Goal: Task Accomplishment & Management: Manage account settings

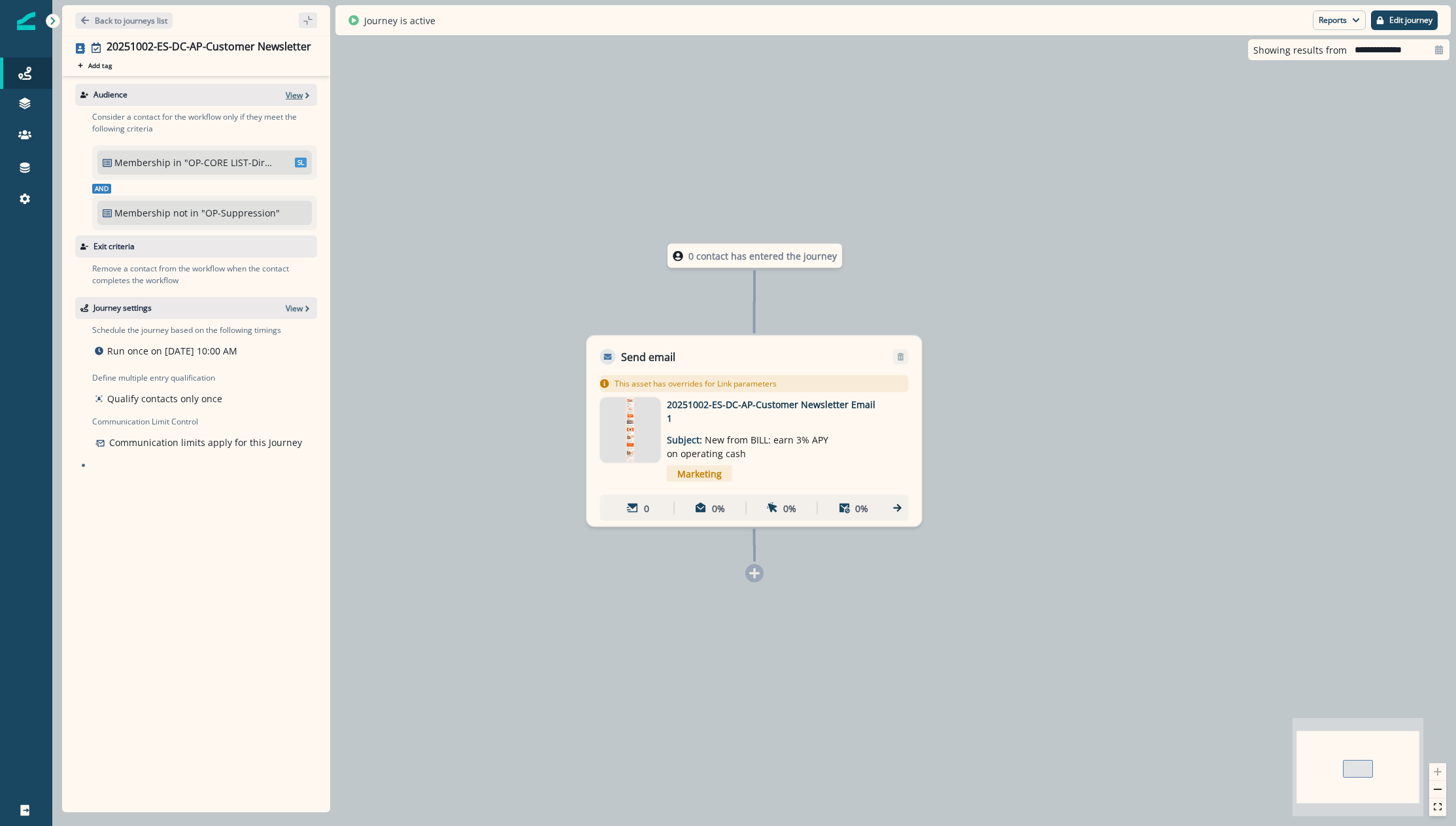
click at [295, 95] on p "View" at bounding box center [294, 95] width 17 height 11
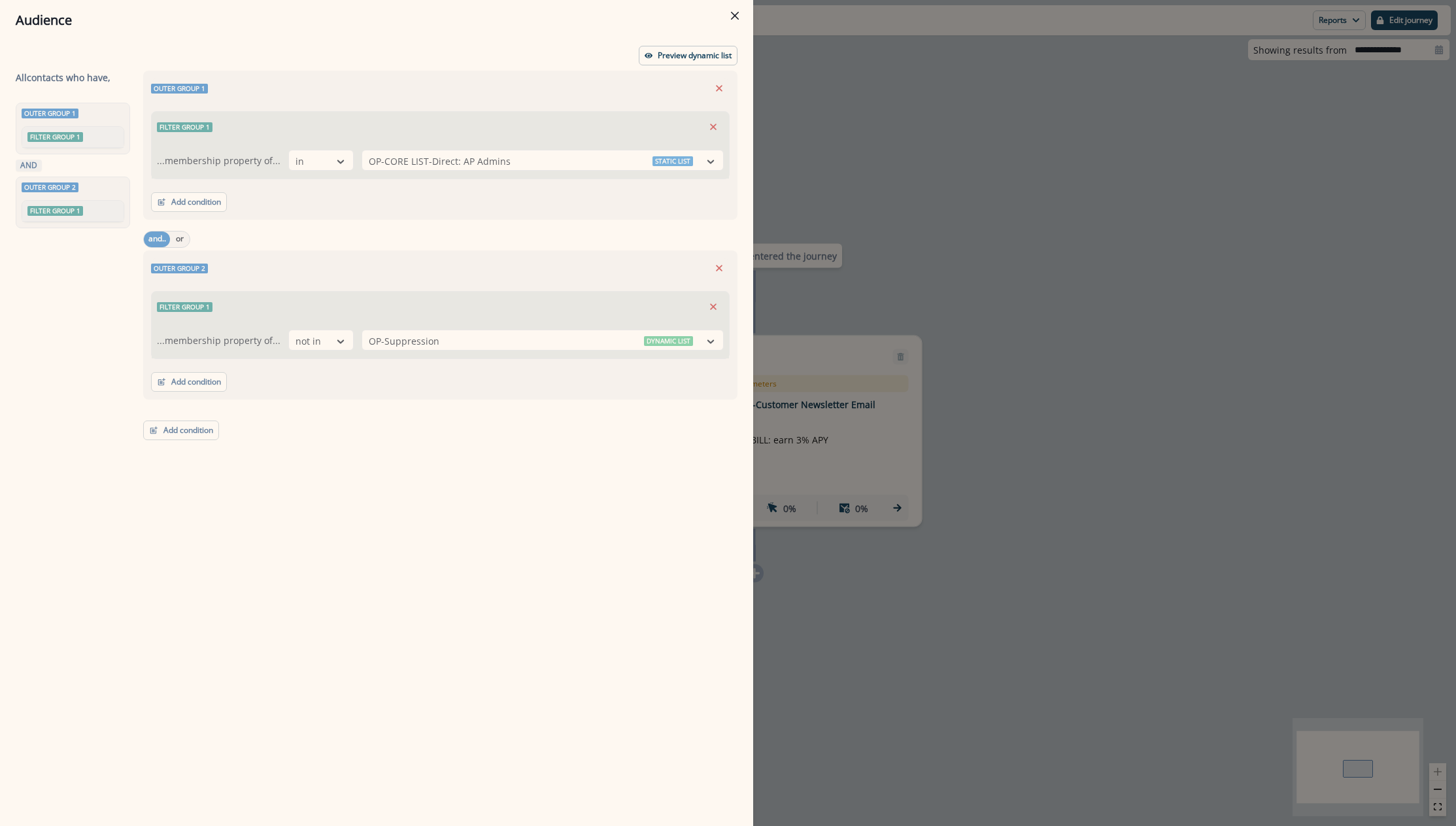
click at [856, 140] on div "Audience Preview dynamic list All contact s who have, Outer group 1 Filter grou…" at bounding box center [728, 413] width 1456 height 826
click at [856, 140] on div "0 contact has entered the journey Send email Email asset changed, journey repor…" at bounding box center [754, 413] width 1403 height 826
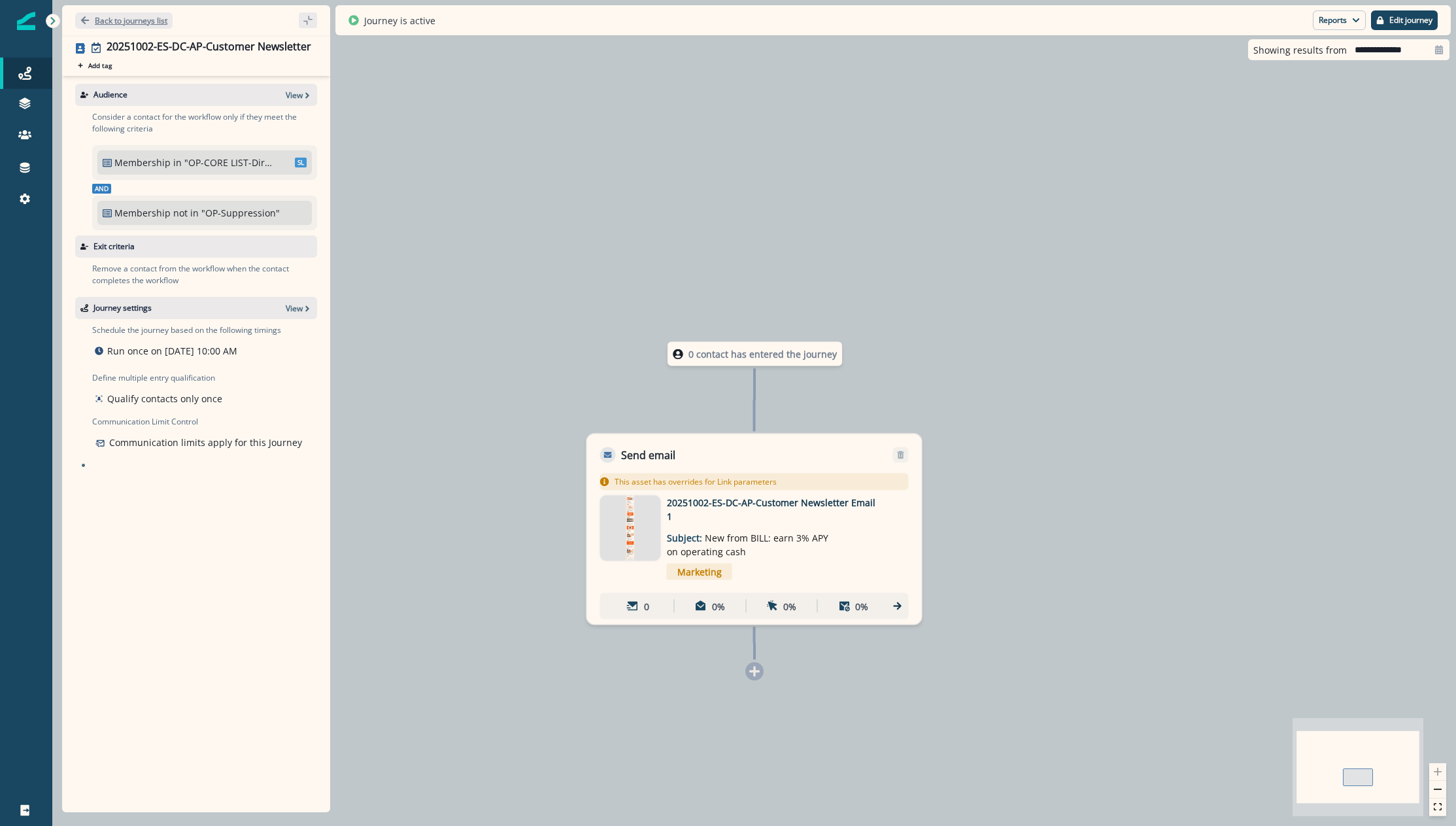
click at [104, 21] on p "Back to journeys list" at bounding box center [131, 20] width 73 height 11
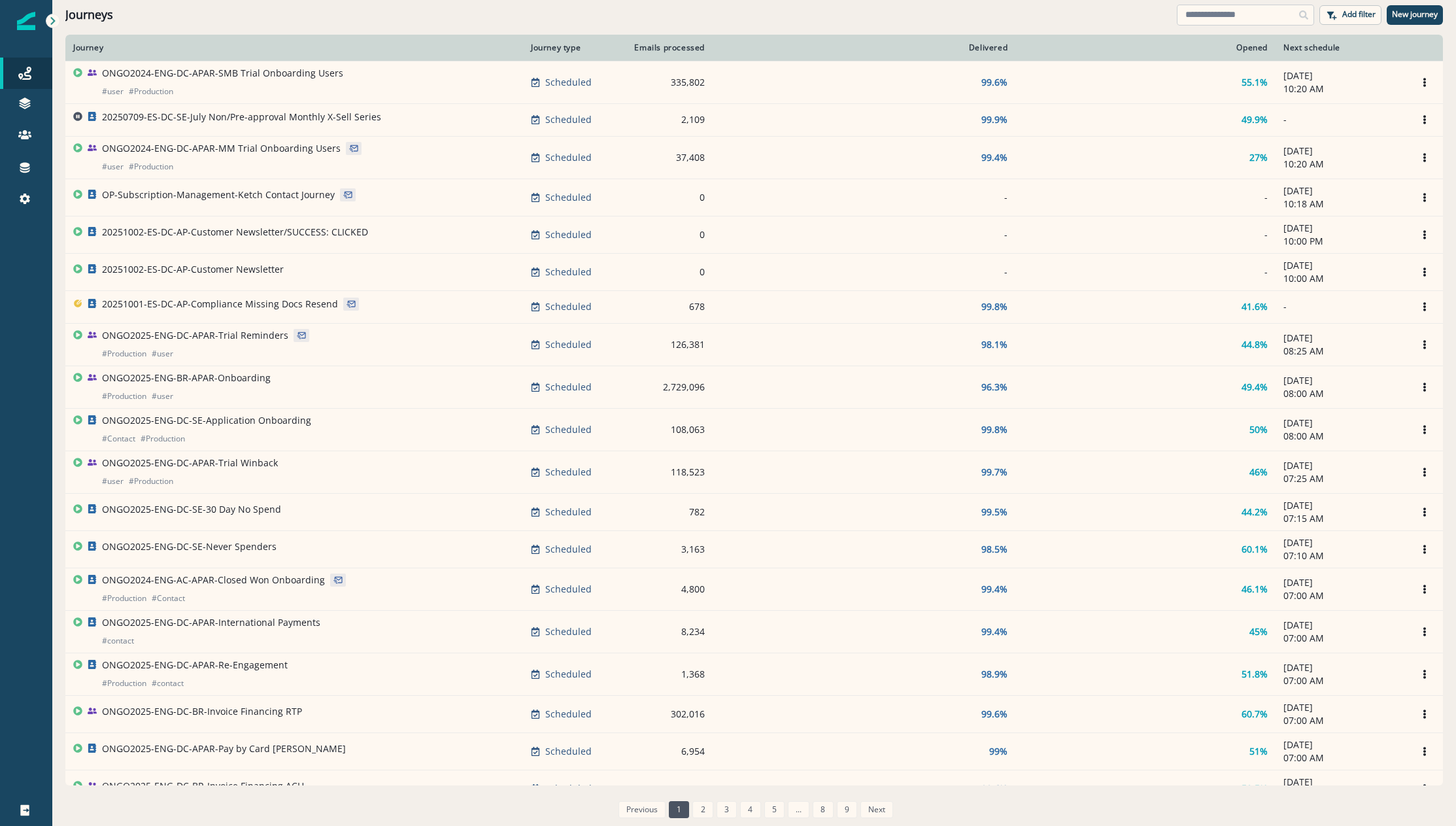
click at [1210, 12] on input at bounding box center [1245, 15] width 137 height 21
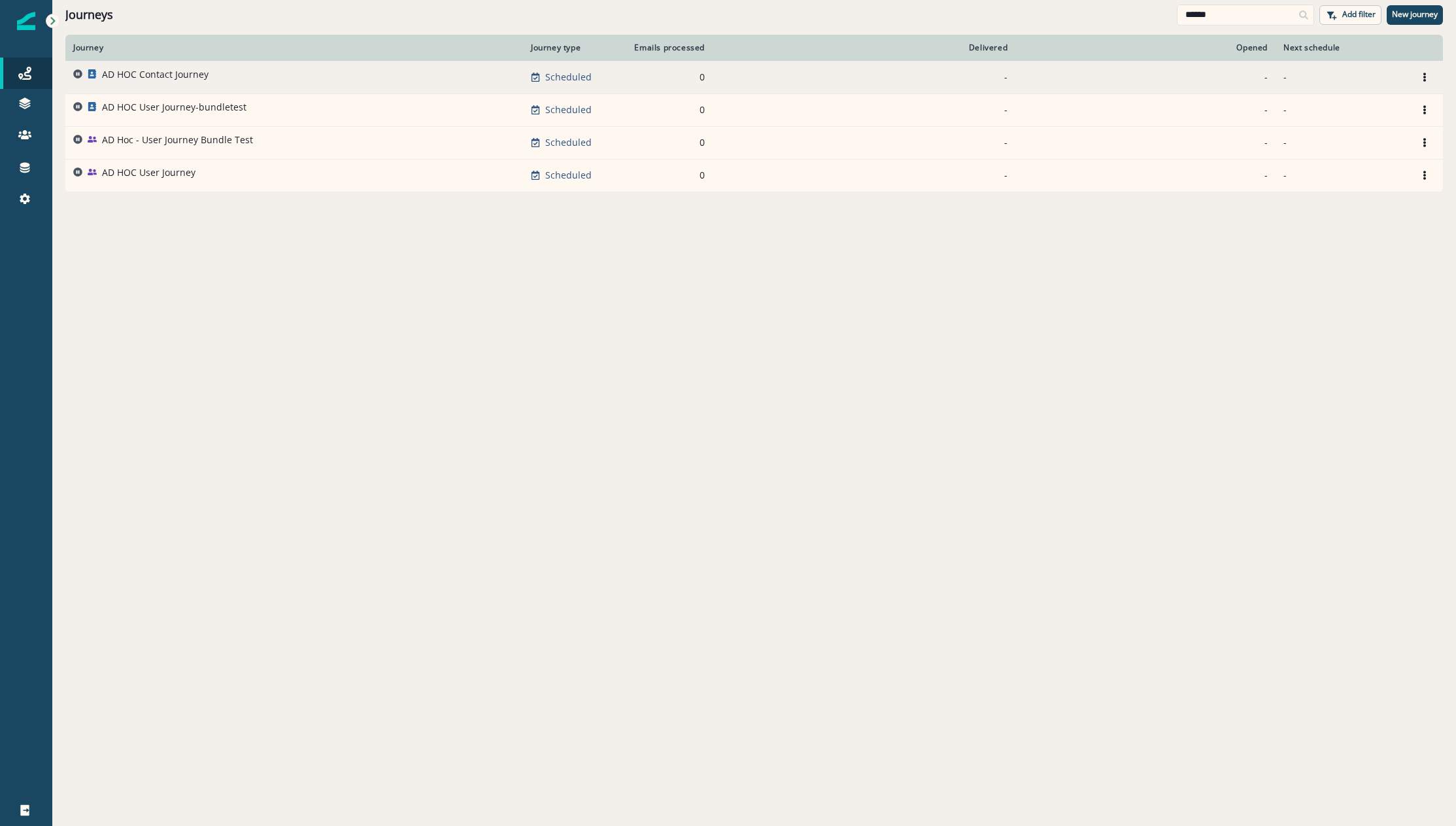
type input "******"
click at [170, 74] on p "AD HOC Contact Journey" at bounding box center [155, 74] width 107 height 13
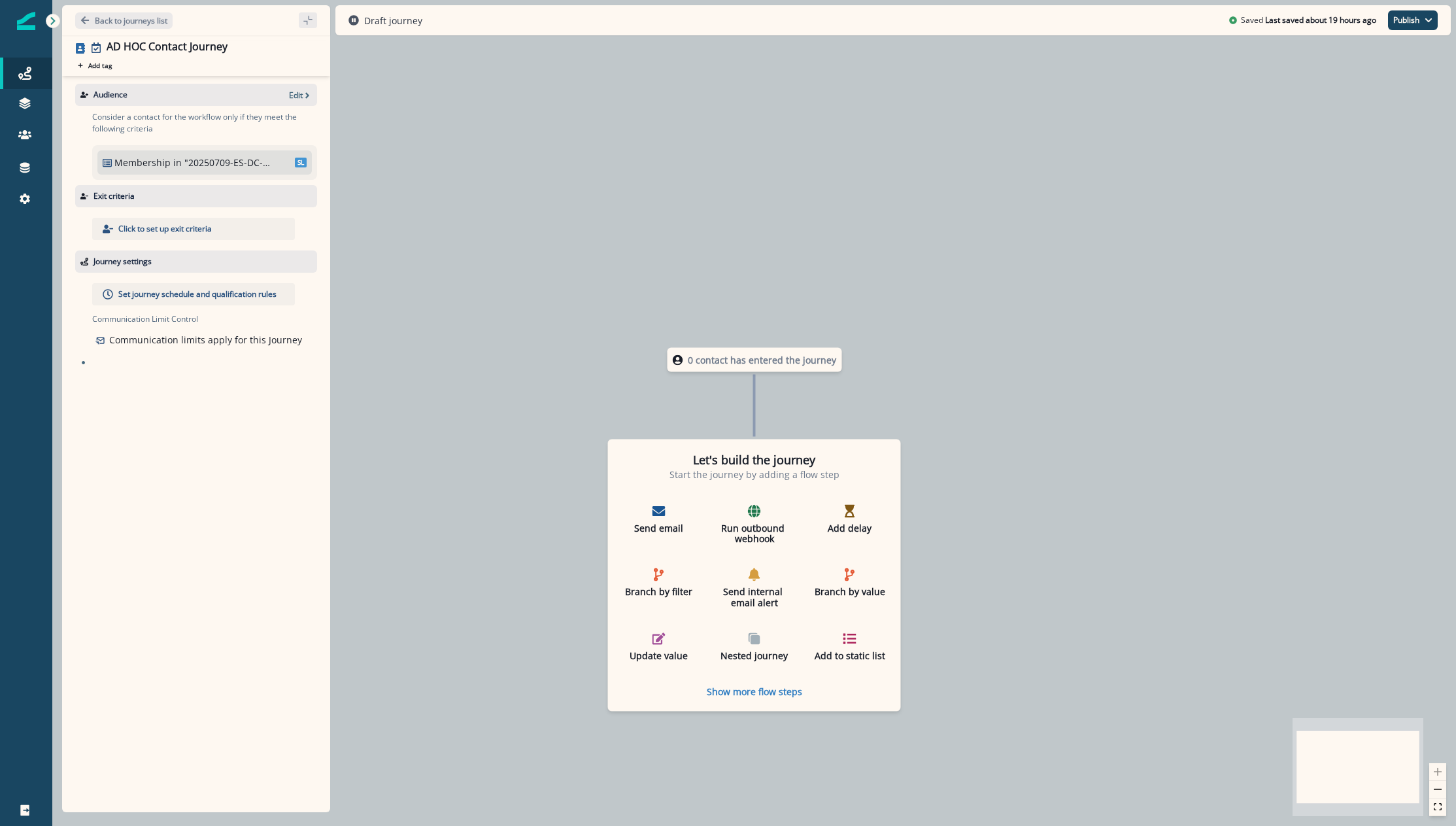
click at [287, 110] on div "Consider a contact for the workflow only if they meet the following criteria Me…" at bounding box center [200, 145] width 234 height 79
click at [295, 99] on p "Edit" at bounding box center [296, 95] width 14 height 11
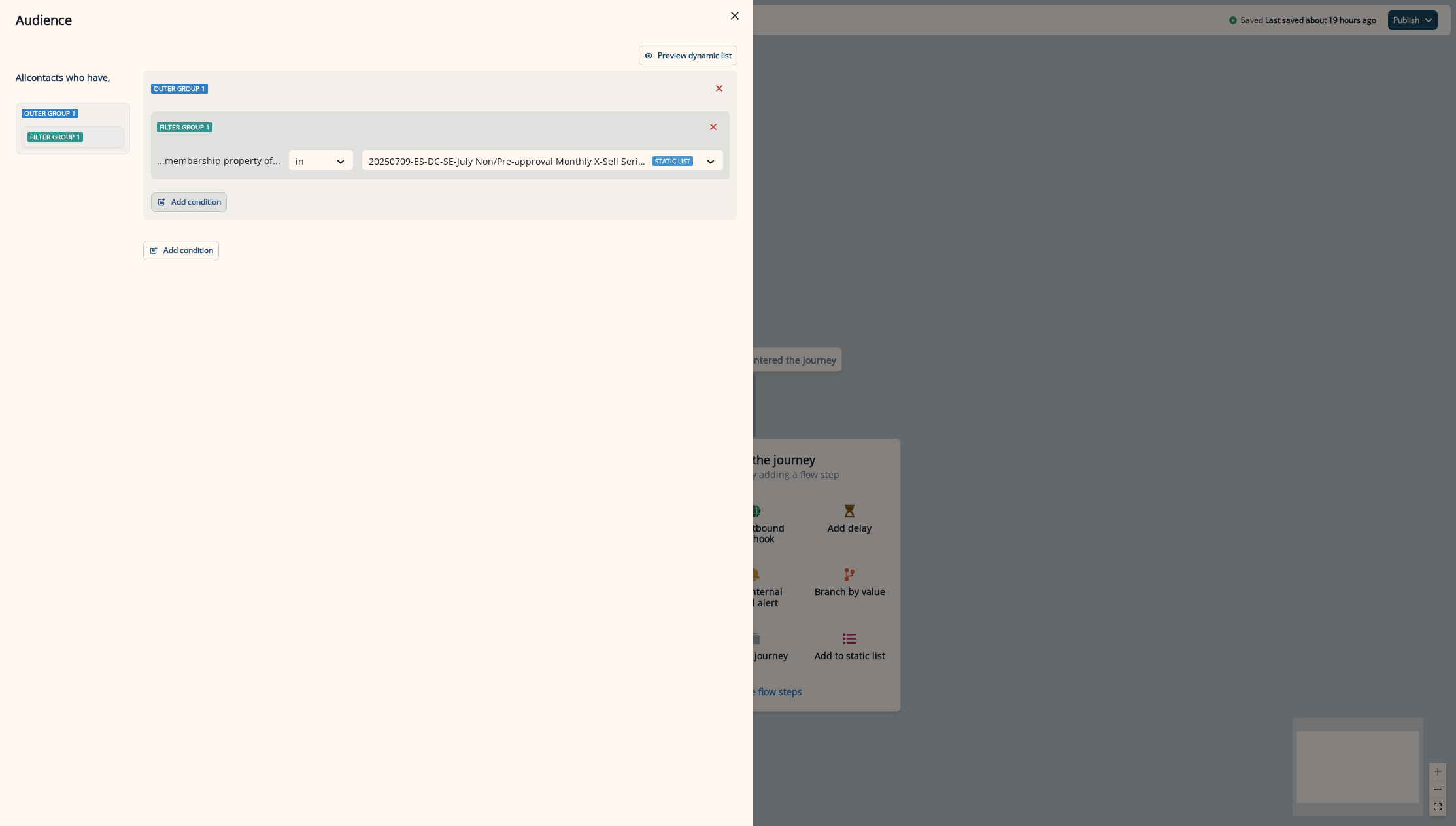
click at [203, 206] on button "Add condition" at bounding box center [188, 202] width 76 height 20
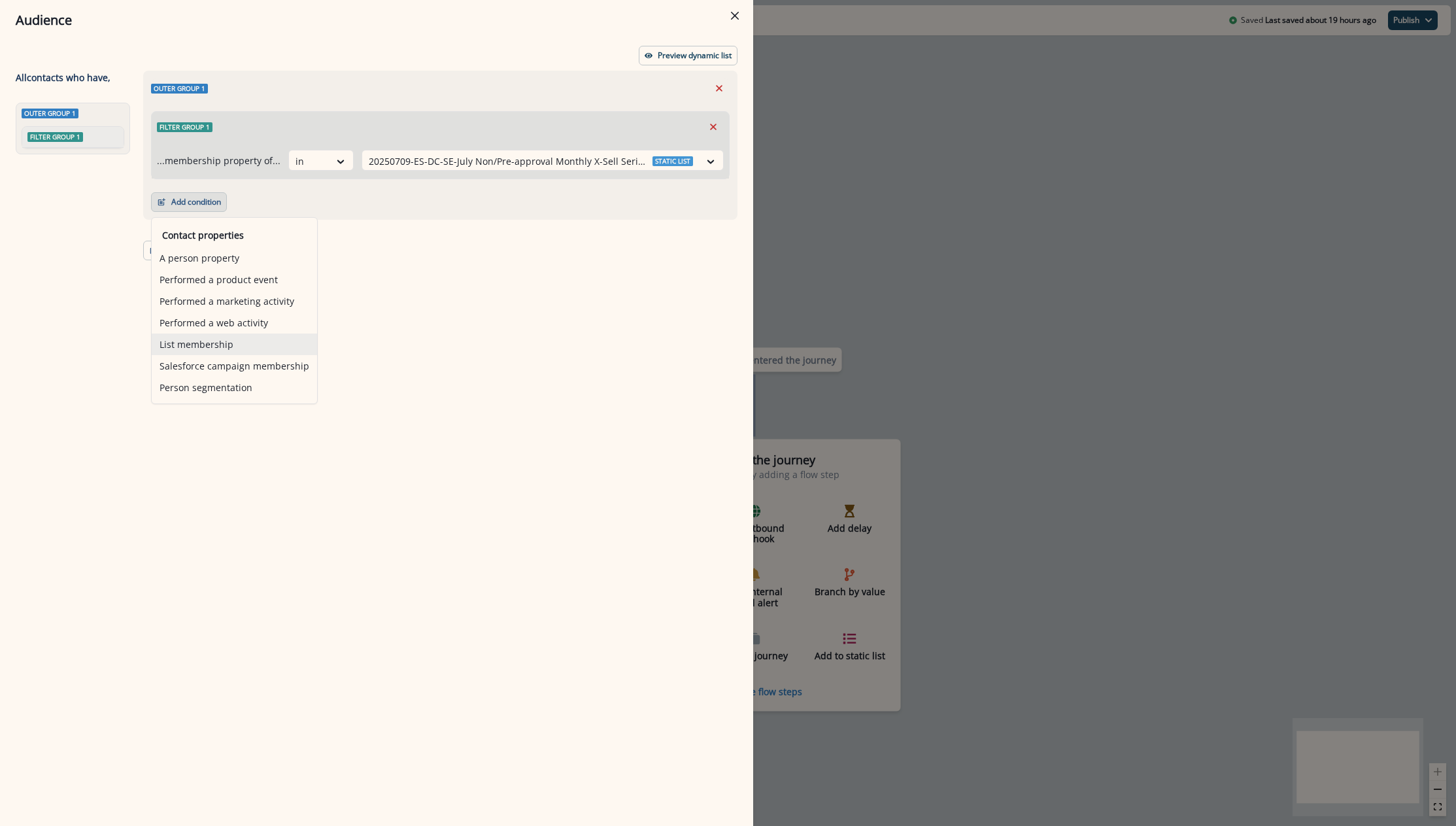
click at [197, 350] on button "List membership" at bounding box center [234, 344] width 166 height 22
click at [197, 350] on div "Contact properties A person property Performed a product event Performed a mark…" at bounding box center [234, 313] width 166 height 170
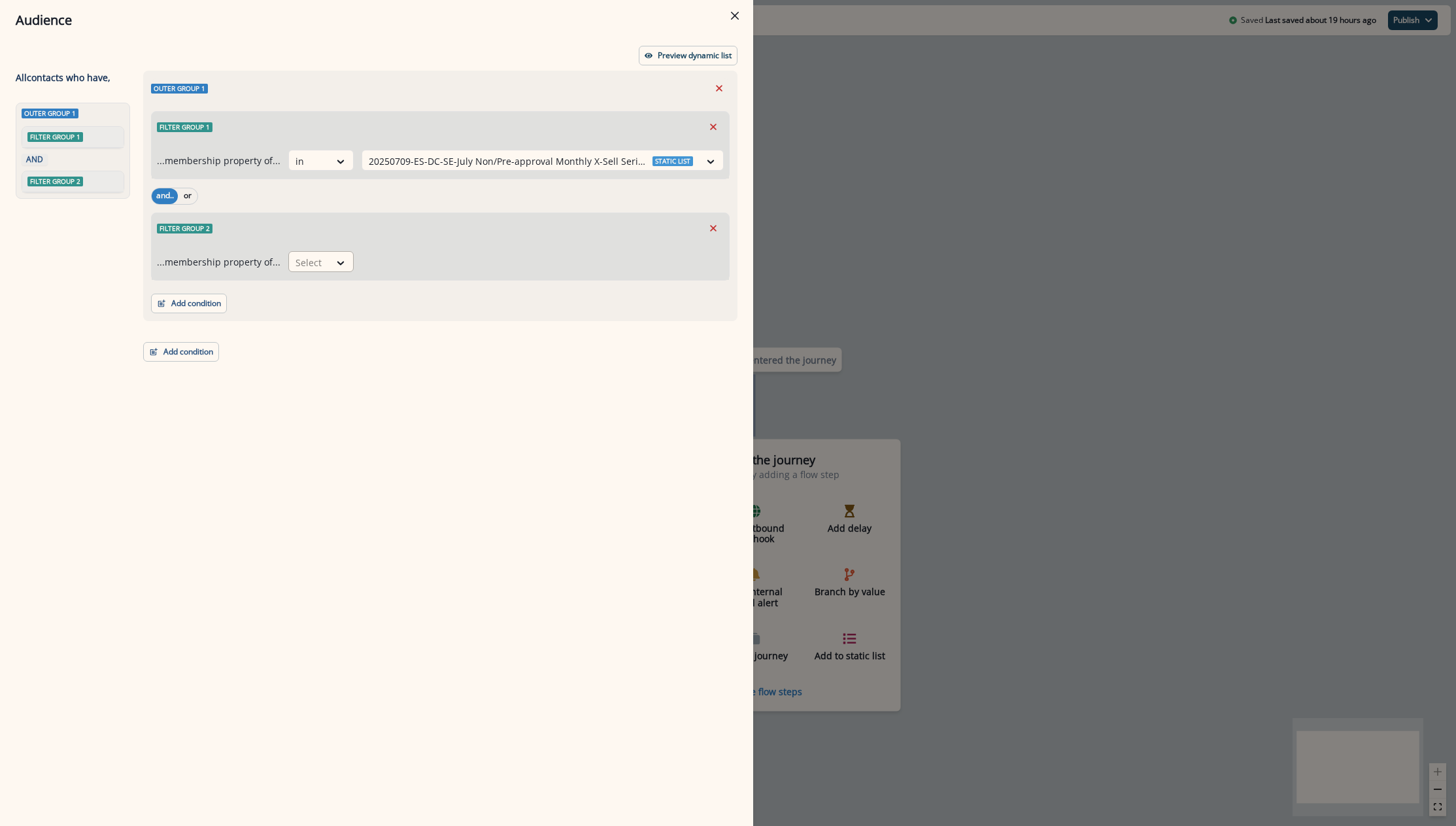
click at [318, 261] on div at bounding box center [309, 263] width 28 height 17
click at [314, 262] on div at bounding box center [309, 263] width 28 height 17
click at [311, 297] on div "not in" at bounding box center [317, 292] width 65 height 24
click at [392, 258] on div at bounding box center [531, 263] width 324 height 17
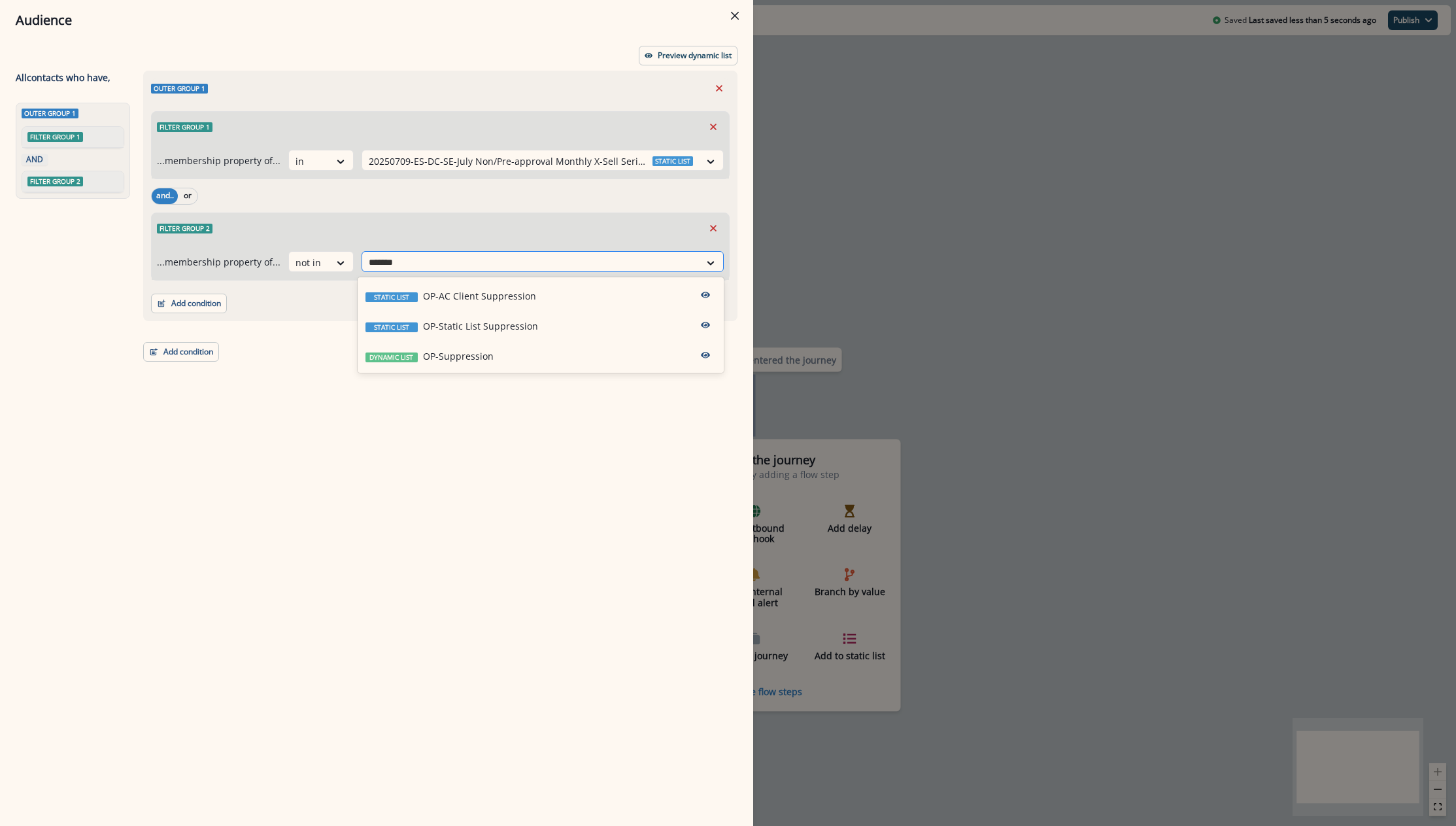
type input "********"
click at [423, 355] on p "OP-Suppression" at bounding box center [458, 356] width 71 height 14
click at [422, 355] on div "Outer group 1 Filter group 1 ...membership property of... in 20250709-ES-DC-SE-…" at bounding box center [436, 424] width 602 height 707
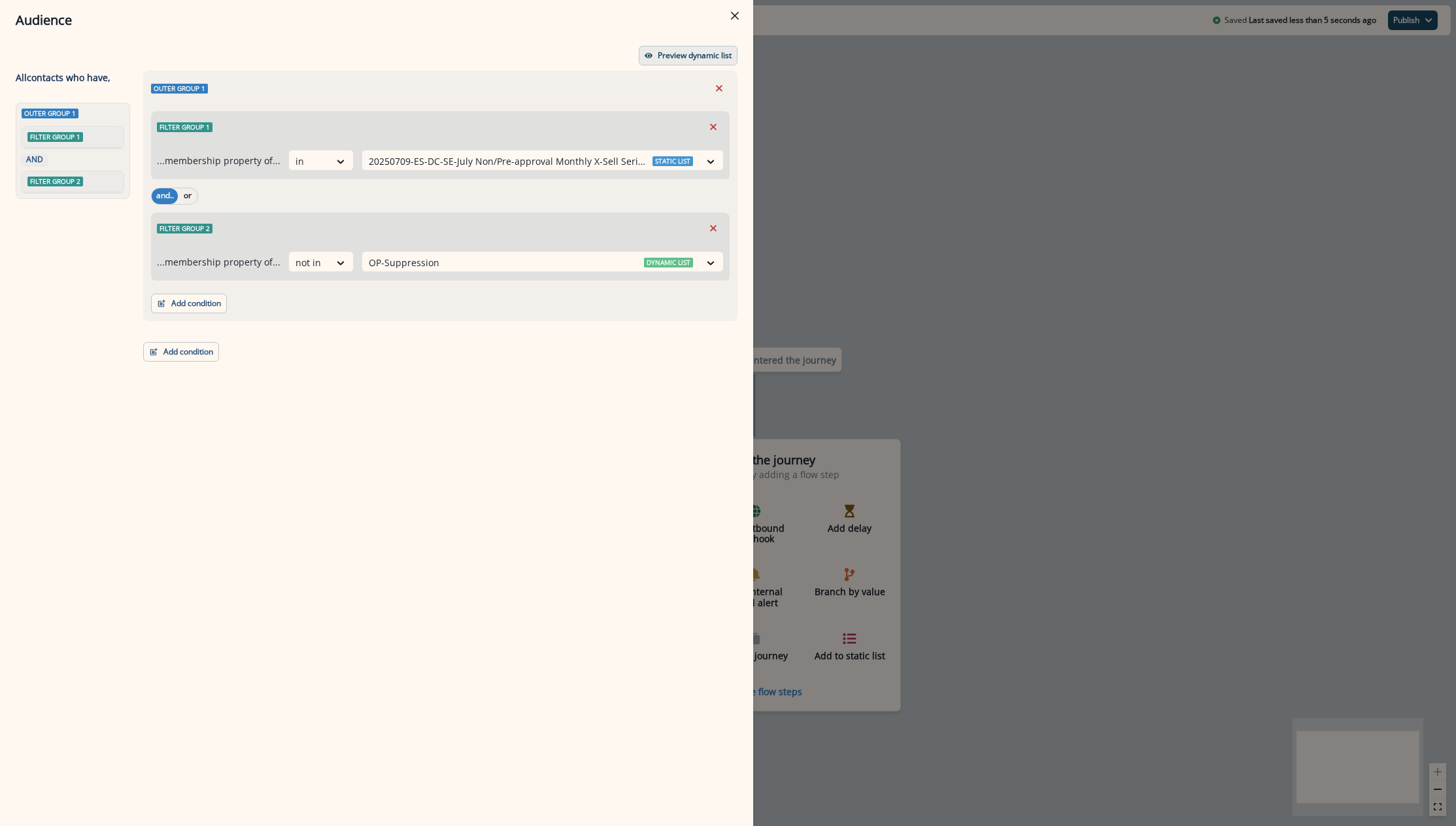
click at [670, 53] on p "Preview dynamic list" at bounding box center [695, 56] width 74 height 9
click at [698, 61] on button "Preview dynamic list" at bounding box center [689, 56] width 99 height 20
click at [703, 57] on p "Preview dynamic list" at bounding box center [695, 56] width 74 height 9
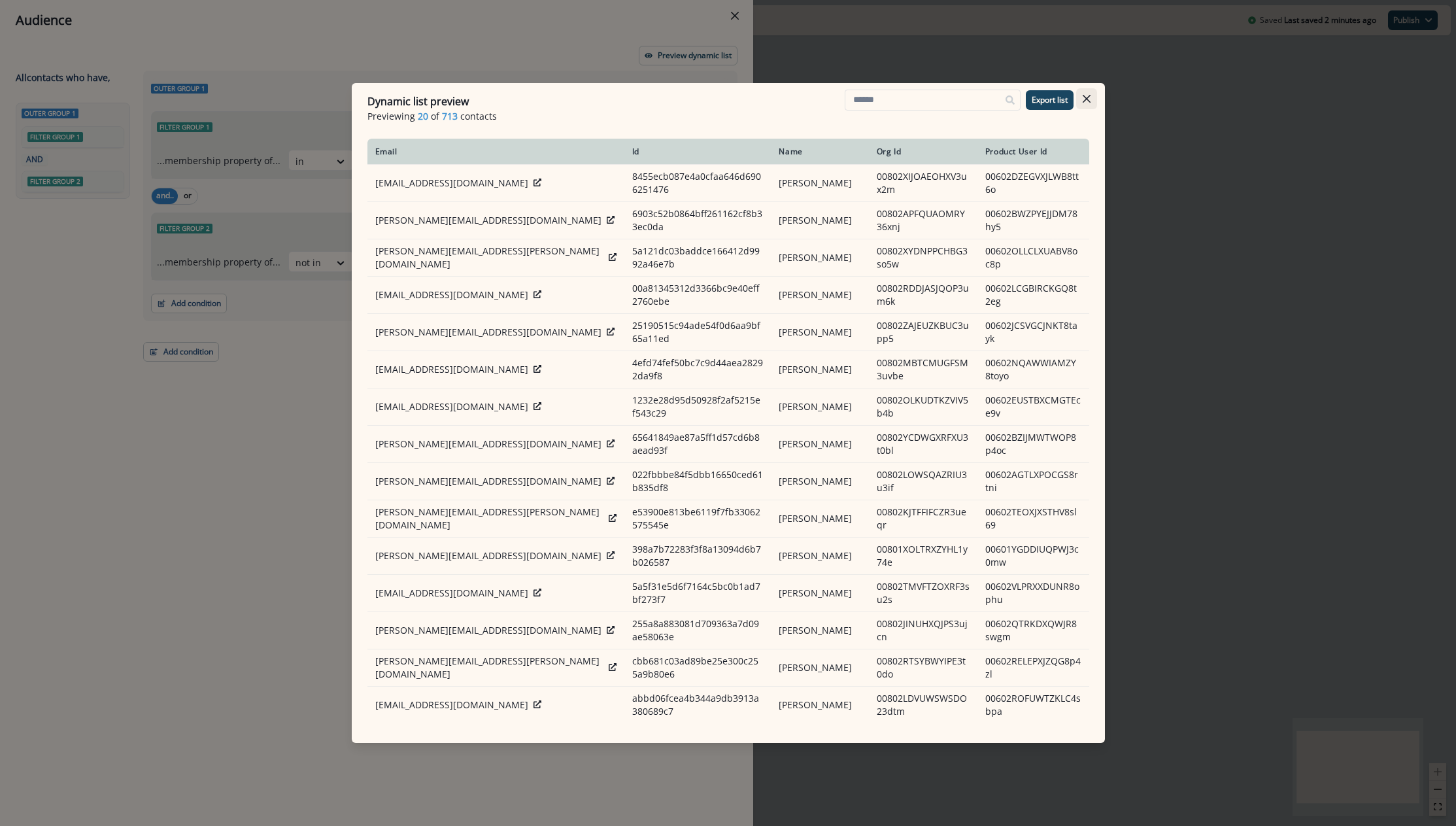
click at [1092, 97] on button "Close" at bounding box center [1087, 99] width 21 height 21
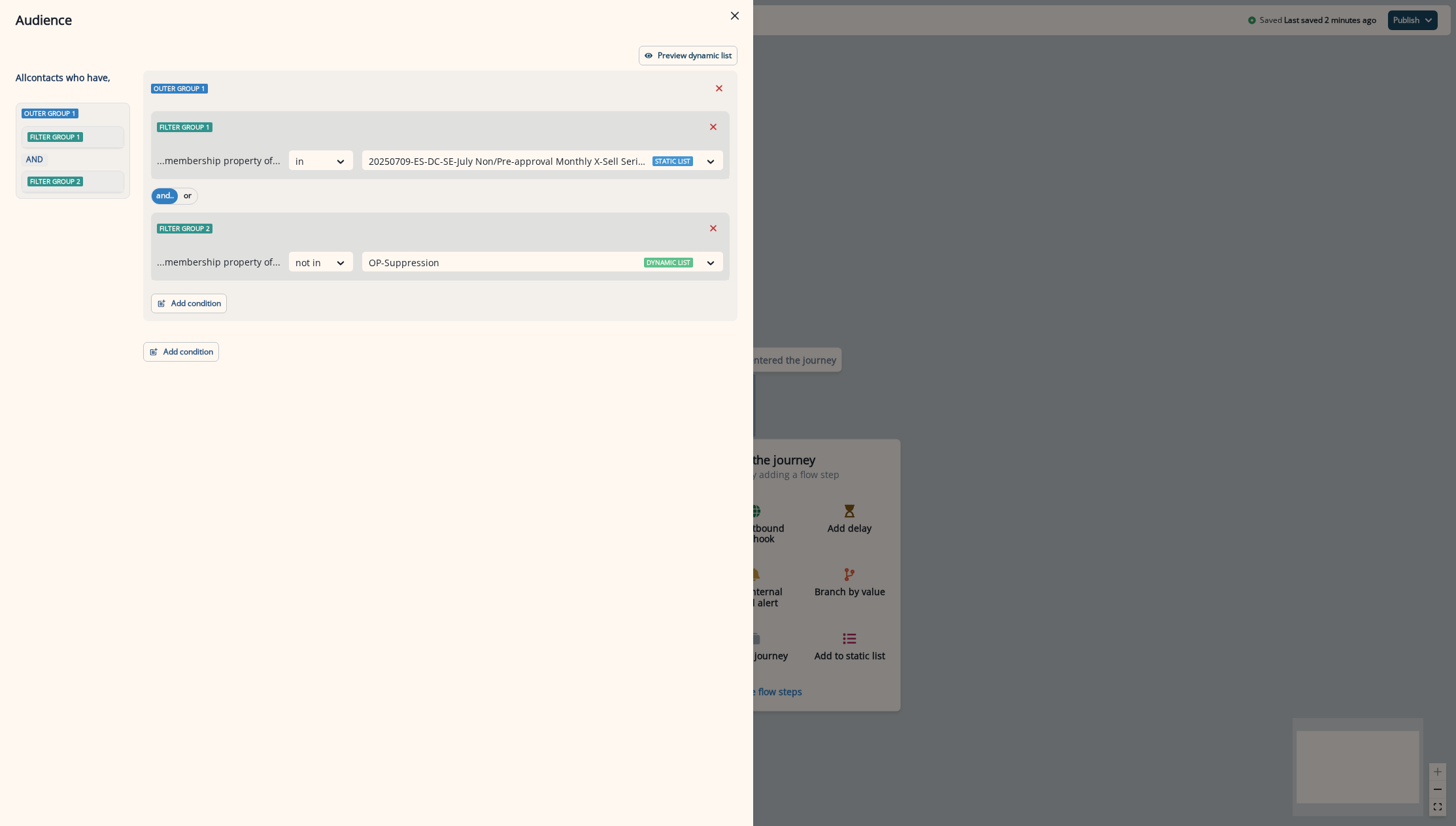
click at [1092, 97] on div "Audience Preview dynamic list All contact s who have, Outer group 1 Filter grou…" at bounding box center [728, 413] width 1456 height 826
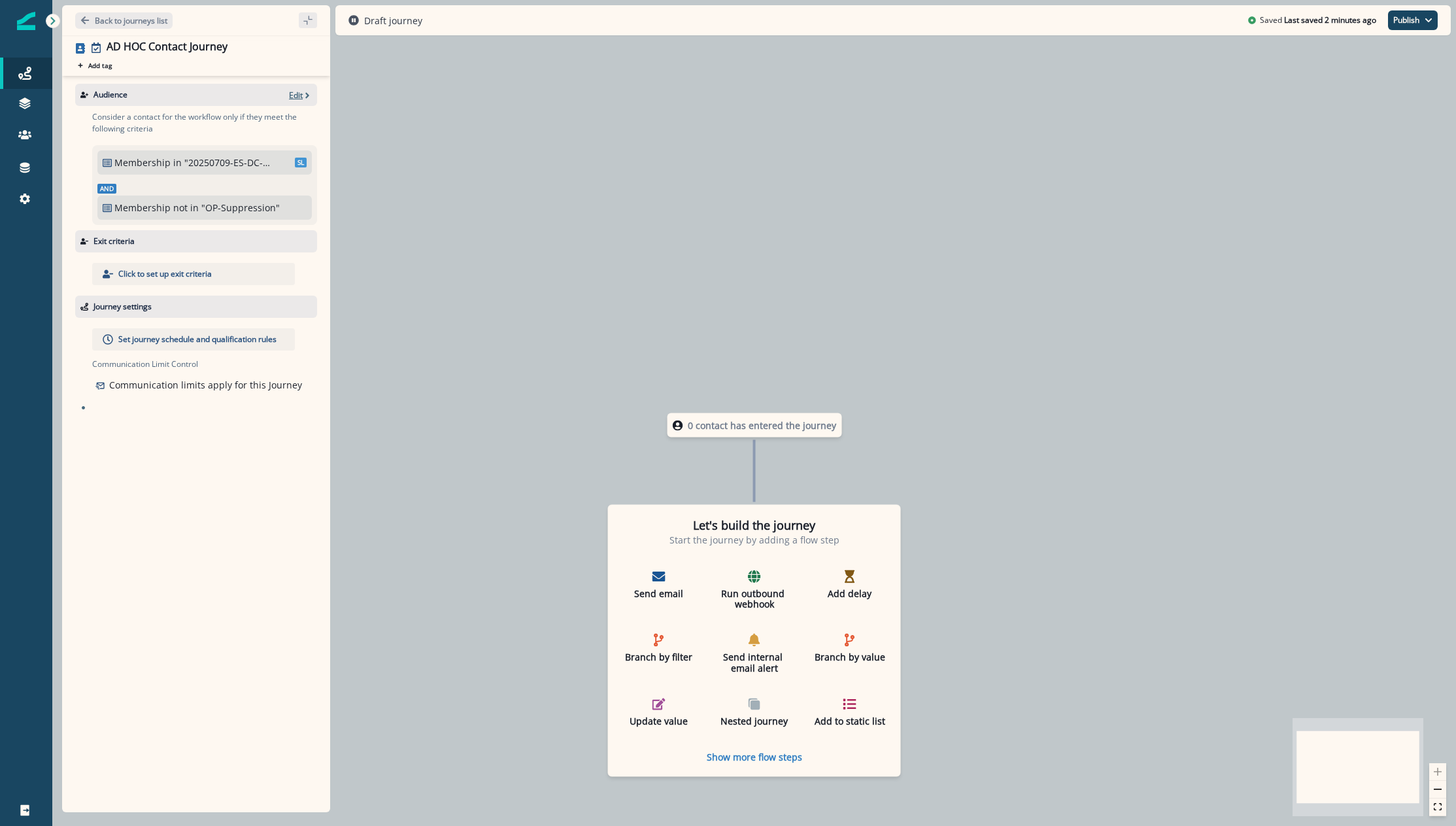
click at [299, 95] on p "Edit" at bounding box center [296, 95] width 14 height 11
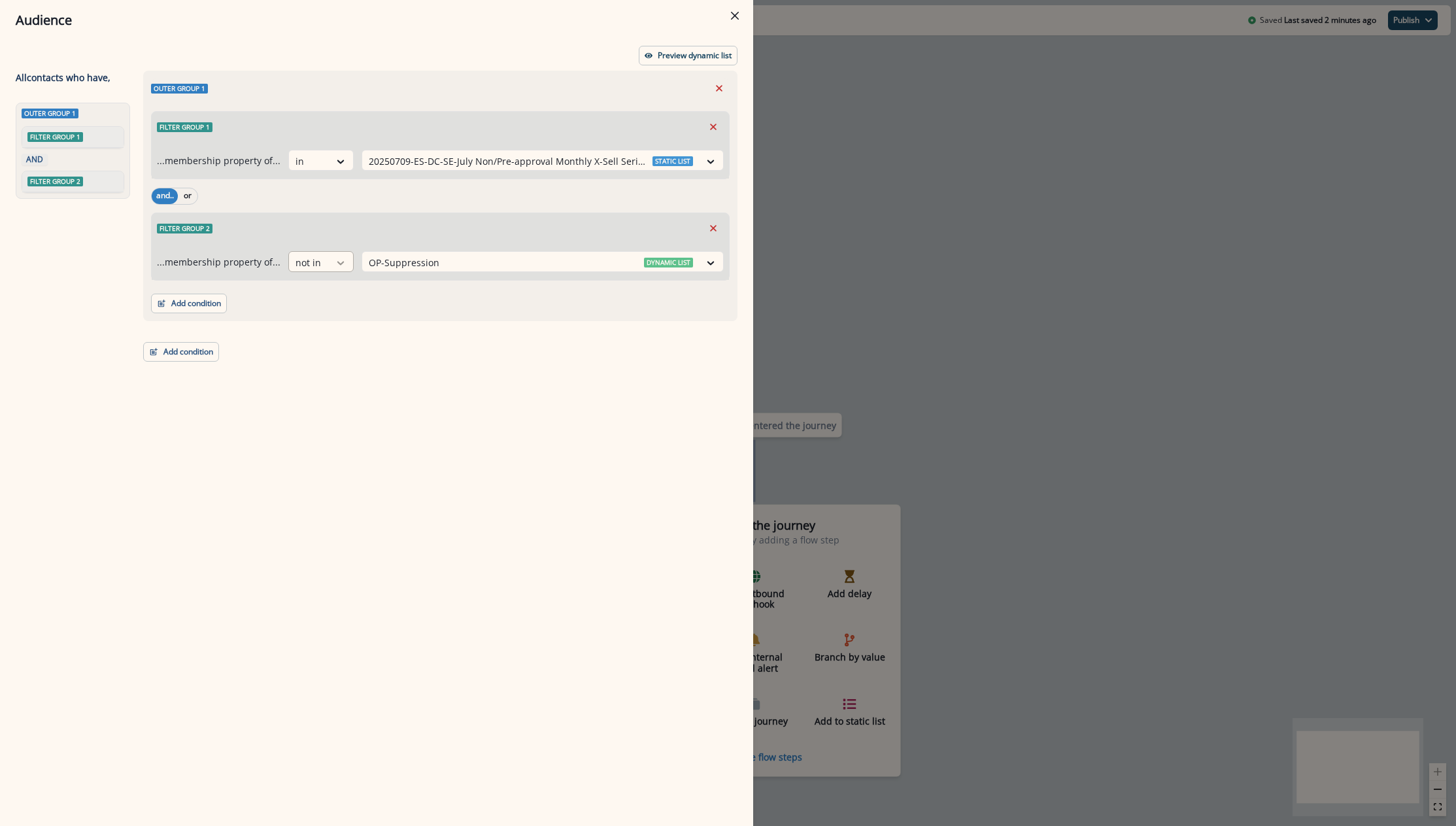
click at [343, 260] on div at bounding box center [341, 263] width 23 height 13
click at [312, 310] on div "in" at bounding box center [317, 316] width 65 height 24
click at [654, 259] on div at bounding box center [531, 263] width 324 height 17
type input "*****"
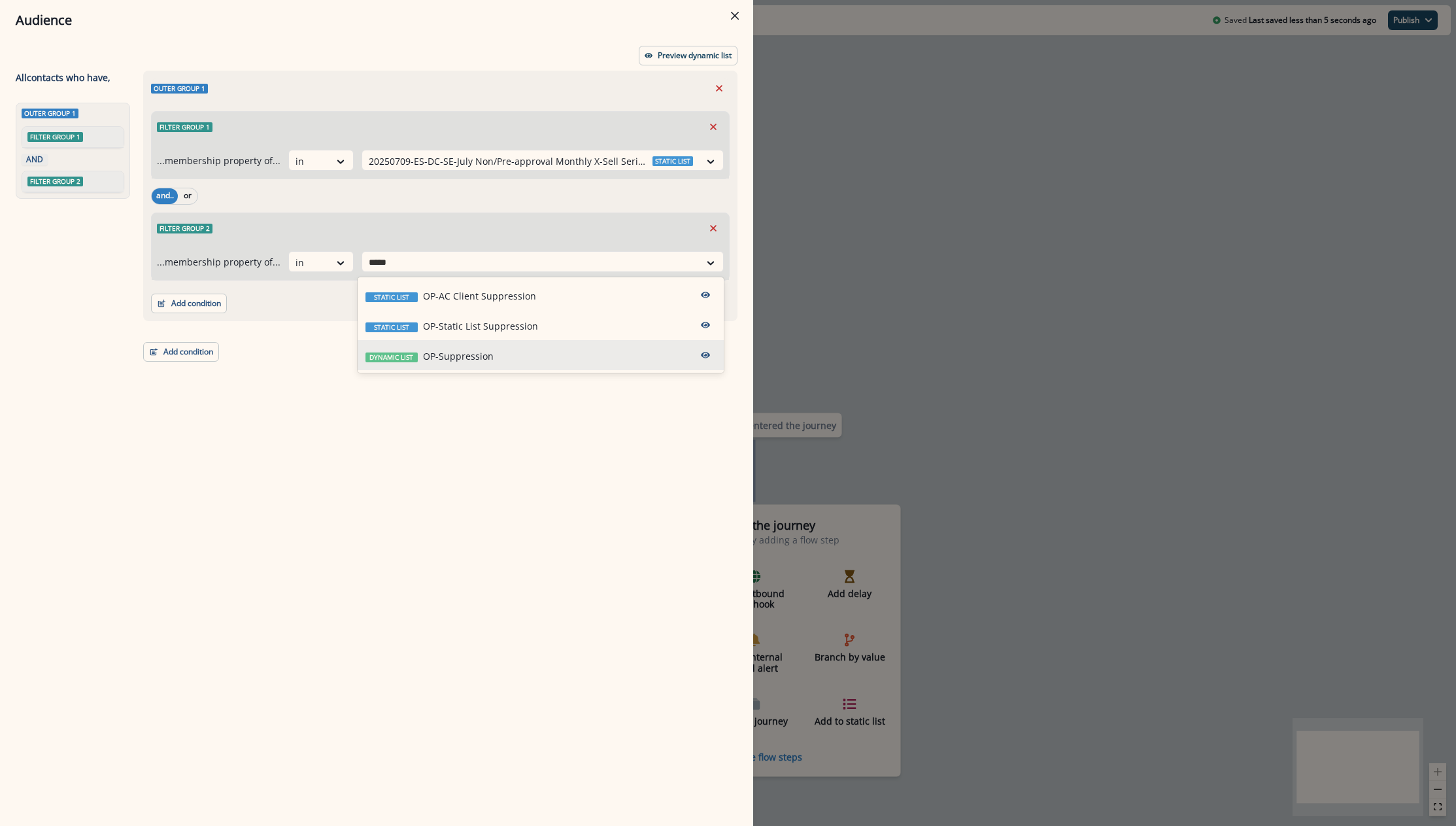
click at [563, 364] on div "Dynamic list OP-Suppression" at bounding box center [541, 355] width 366 height 30
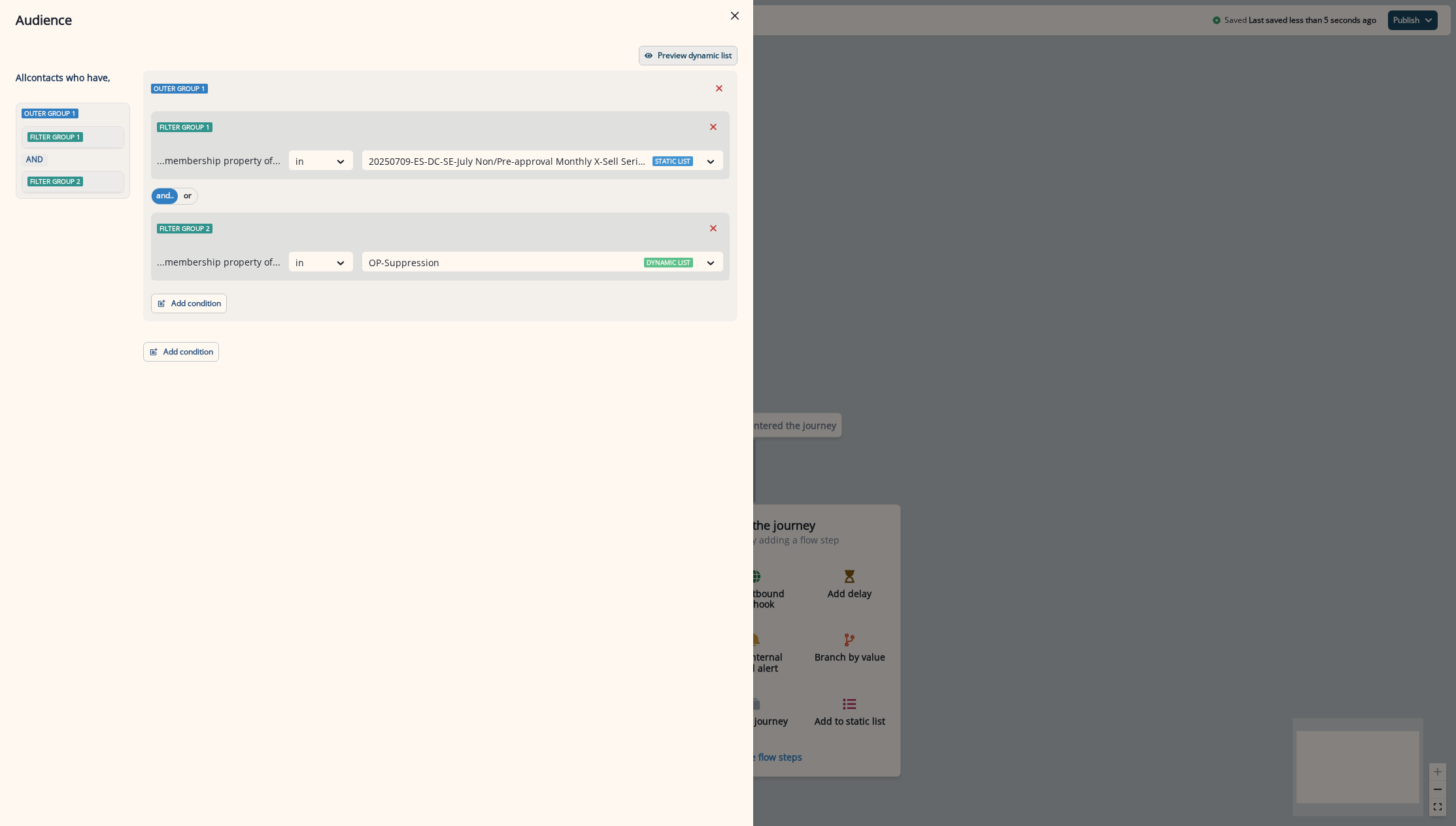
click at [674, 49] on button "Preview dynamic list" at bounding box center [689, 56] width 99 height 20
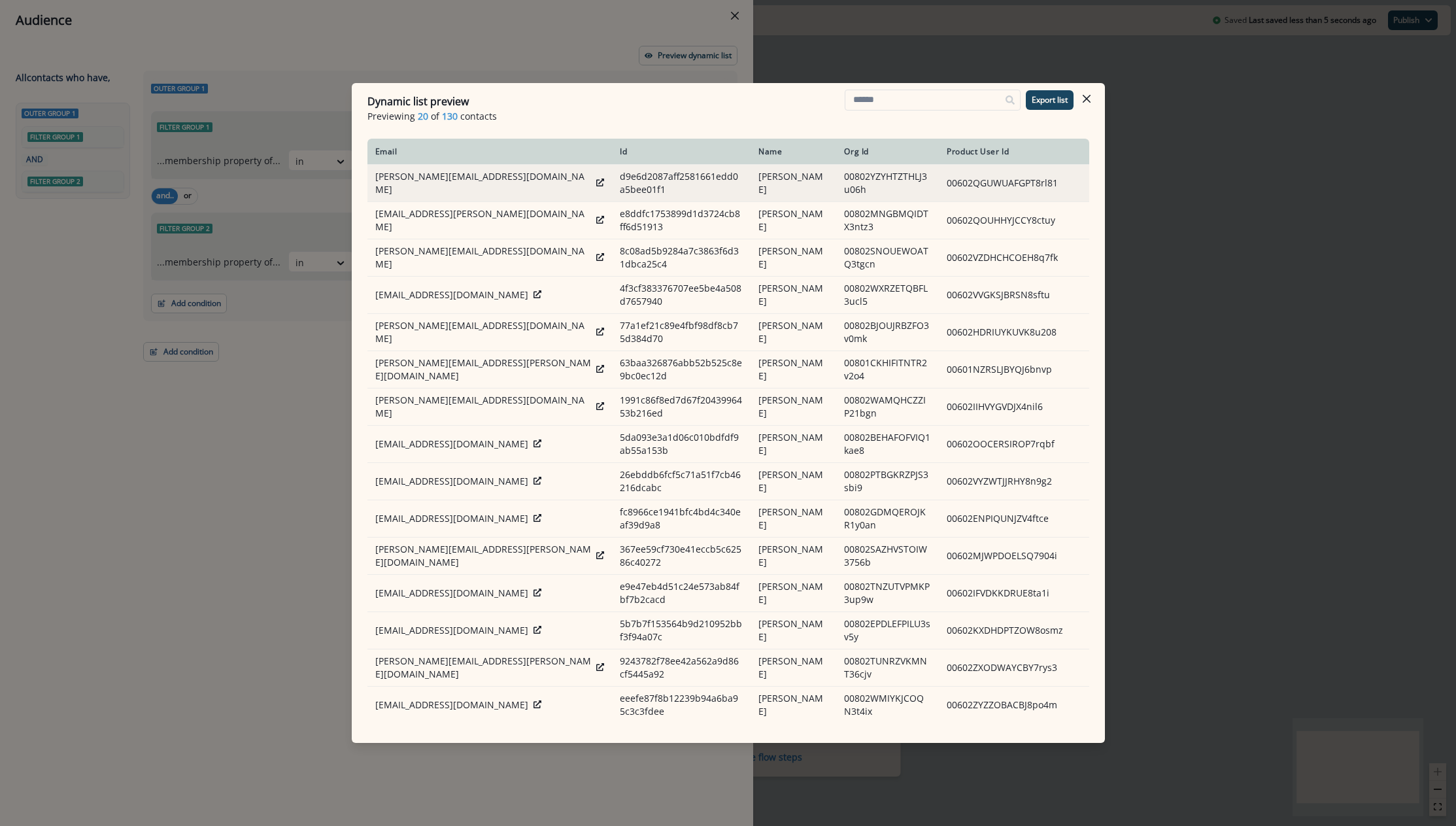
click at [518, 183] on div "edwin@wwcreativepartners.com" at bounding box center [490, 183] width 230 height 26
click at [596, 181] on icon at bounding box center [600, 182] width 8 height 8
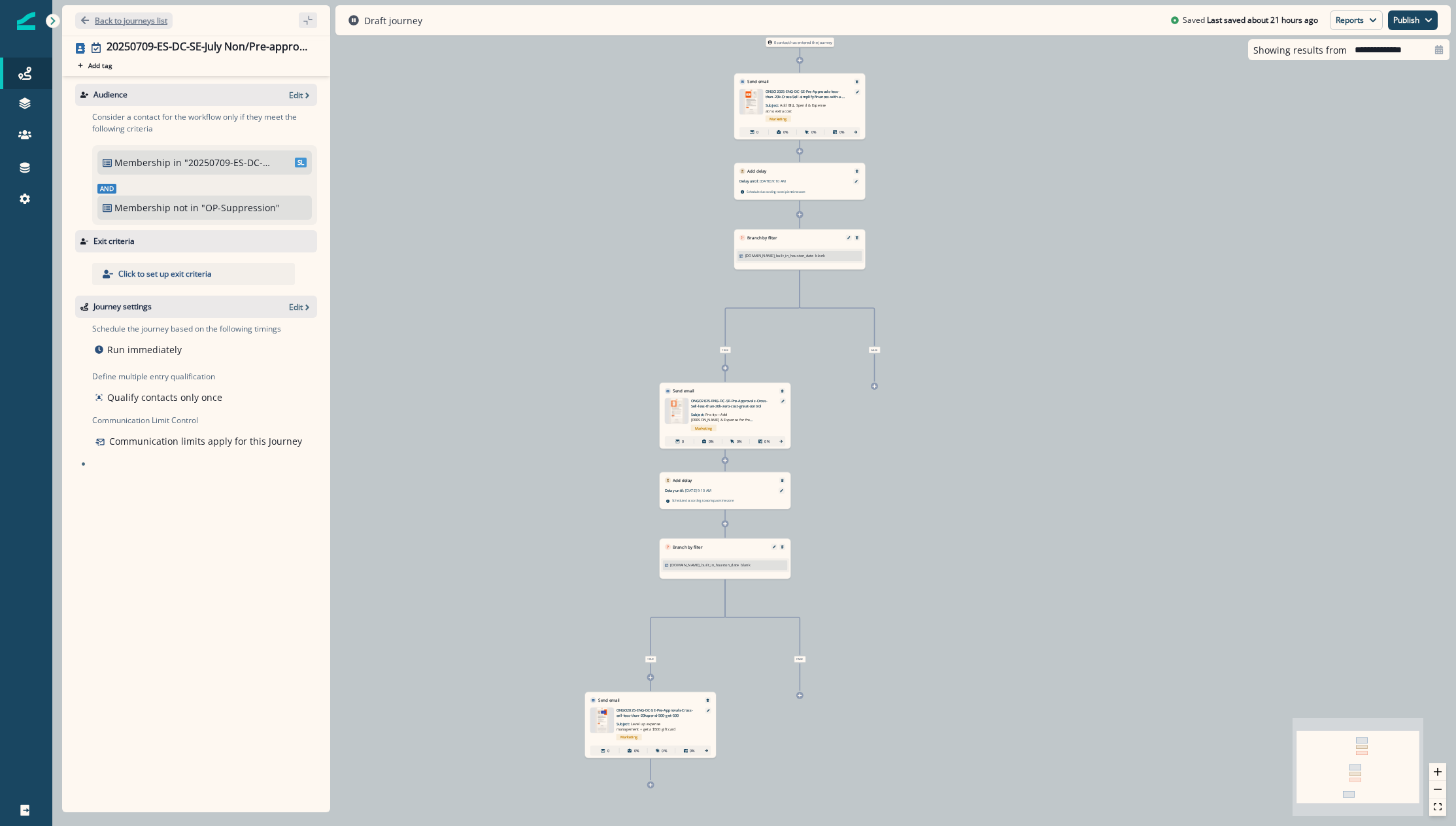
click at [125, 20] on p "Back to journeys list" at bounding box center [131, 20] width 73 height 11
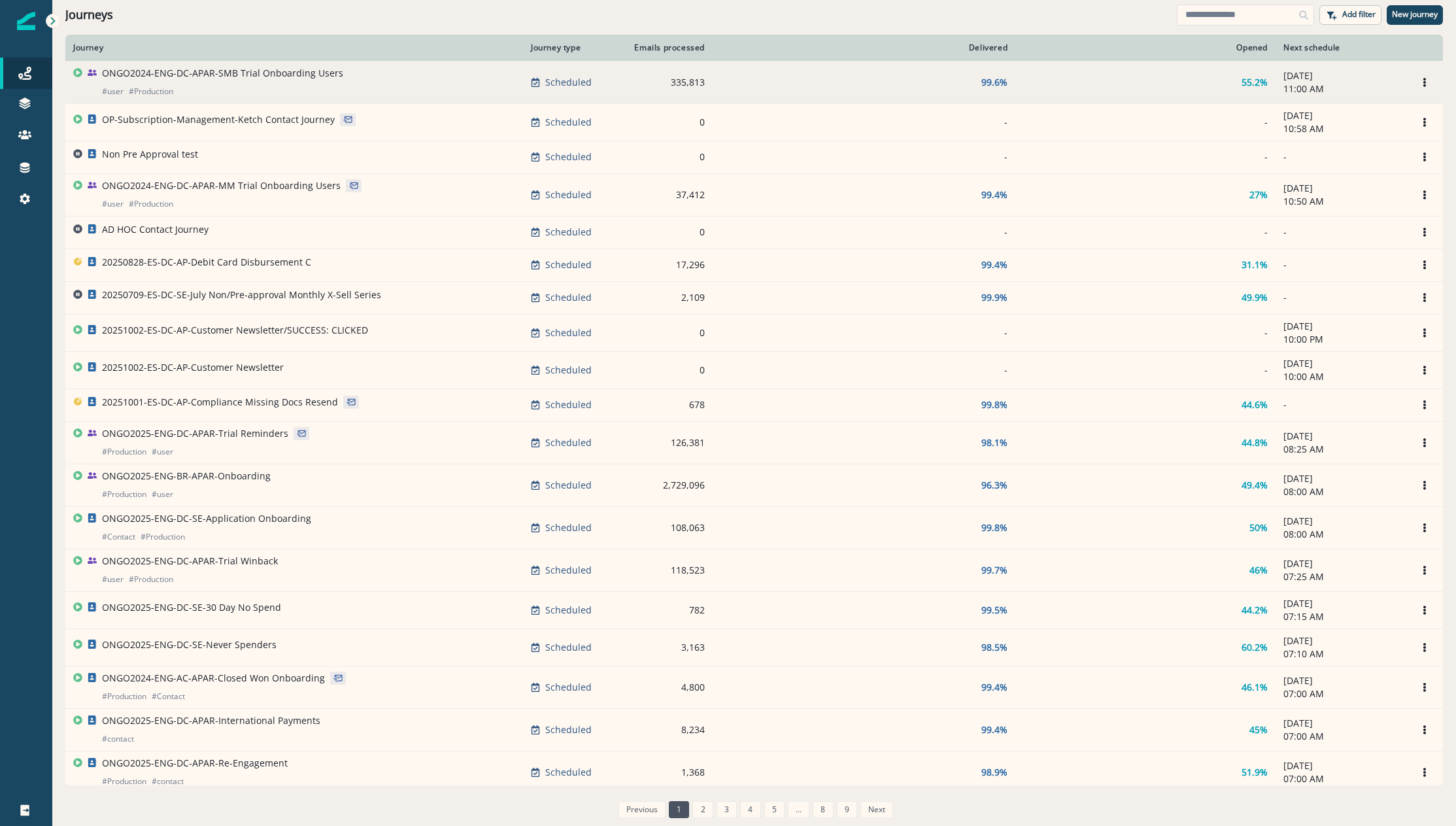
click at [413, 84] on div "ONGO2024-ENG-DC-APAR-SMB Trial Onboarding Users # user # Production" at bounding box center [294, 83] width 442 height 32
